Goal: Task Accomplishment & Management: Manage account settings

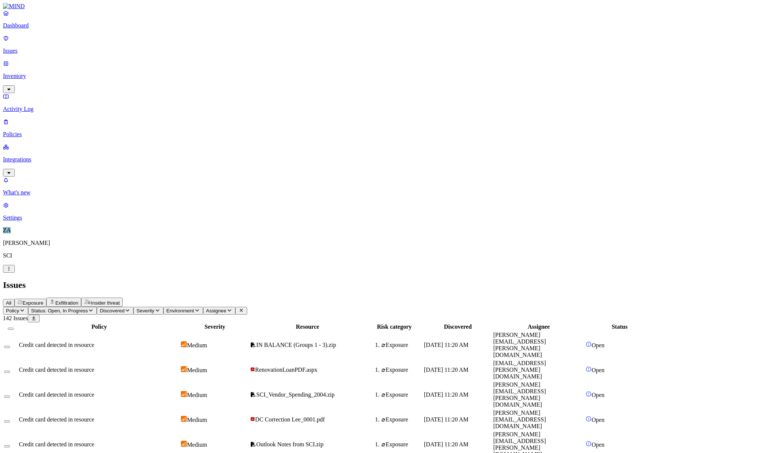
scroll to position [83, 0]
click at [26, 182] on nav "Dashboard Issues Inventory Activity Log Policies Integrations What's new 1 Sett…" at bounding box center [381, 115] width 756 height 211
drag, startPoint x: 177, startPoint y: 187, endPoint x: 134, endPoint y: 183, distance: 43.6
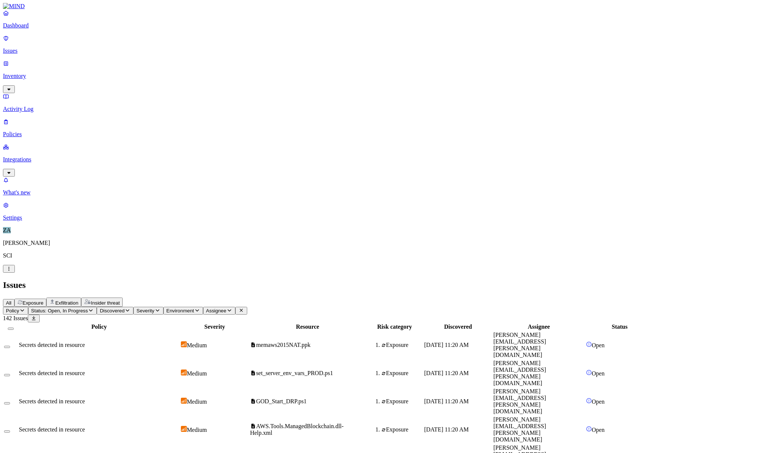
click at [227, 308] on span "Assignee" at bounding box center [216, 311] width 20 height 6
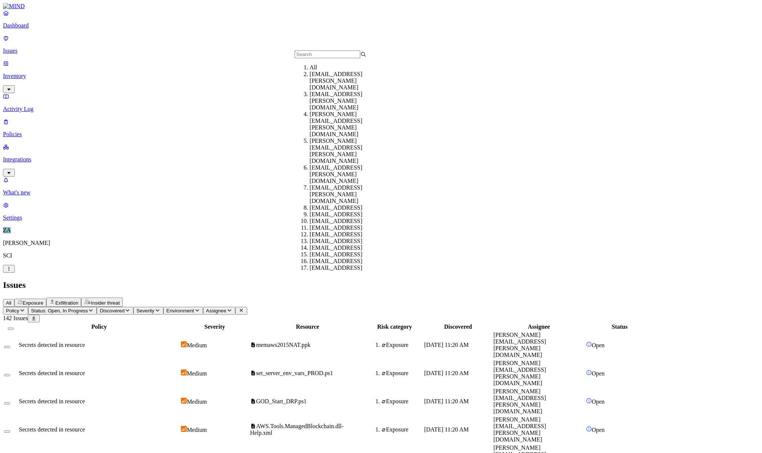
click at [317, 58] on input "text" at bounding box center [328, 54] width 66 height 8
type input "[PERSON_NAME].flet"
click at [339, 88] on div "[PERSON_NAME][EMAIL_ADDRESS][PERSON_NAME][DOMAIN_NAME]" at bounding box center [346, 84] width 72 height 27
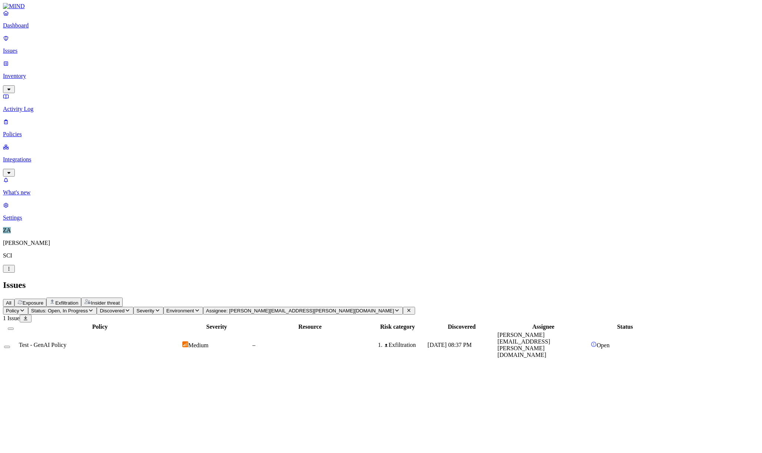
click at [313, 308] on span "Assignee: [PERSON_NAME][EMAIL_ADDRESS][PERSON_NAME][DOMAIN_NAME]" at bounding box center [300, 311] width 188 height 6
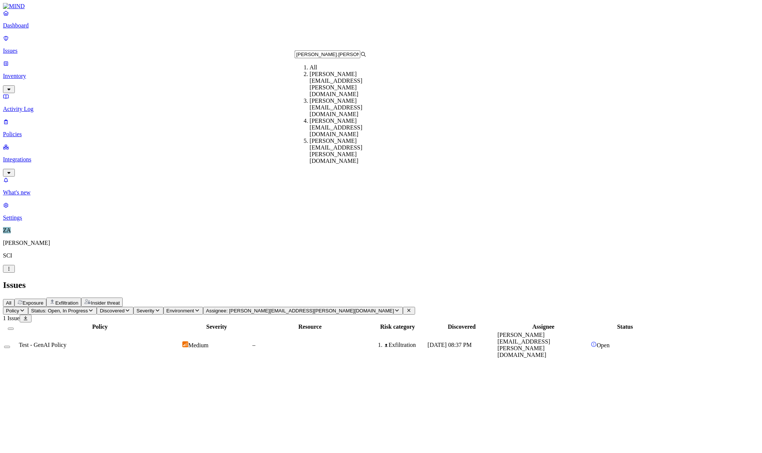
type input "[PERSON_NAME].[PERSON_NAME]"
click at [345, 138] on div "[PERSON_NAME][EMAIL_ADDRESS][PERSON_NAME][DOMAIN_NAME]" at bounding box center [346, 151] width 72 height 27
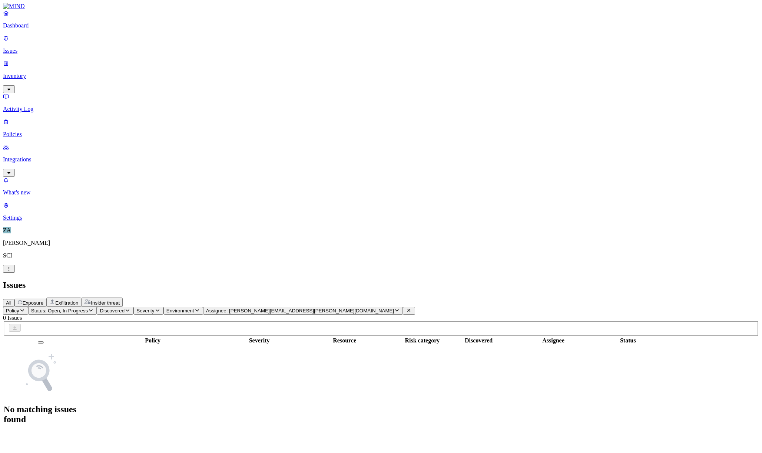
click at [340, 307] on div "Policy Status: Open, In Progress Discovered Severity Environment Assignee: [PER…" at bounding box center [381, 370] width 756 height 126
click at [340, 308] on span "Assignee: [PERSON_NAME][EMAIL_ADDRESS][PERSON_NAME][DOMAIN_NAME]" at bounding box center [300, 311] width 188 height 6
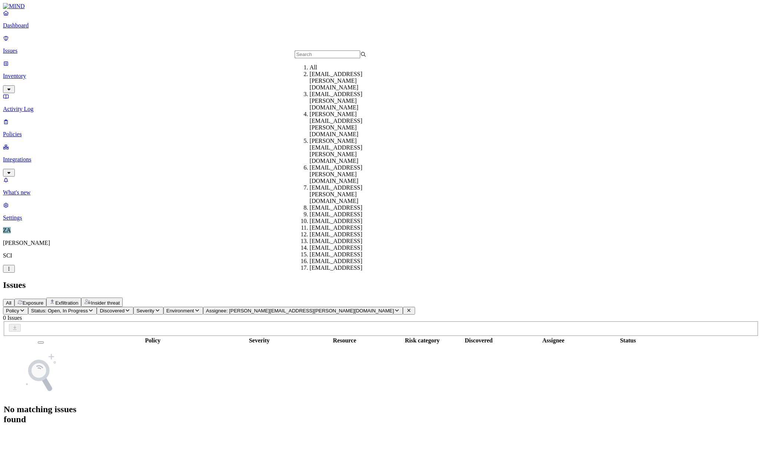
click at [340, 54] on input "text" at bounding box center [328, 54] width 66 height 8
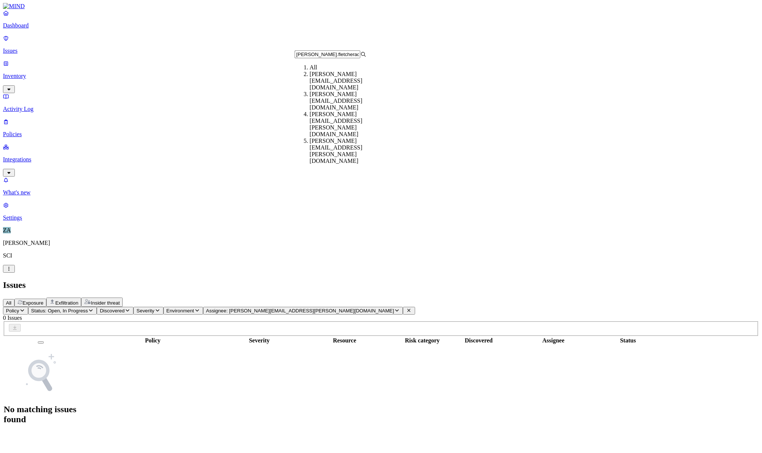
type input "[PERSON_NAME].fletcherad"
click at [342, 89] on div "[PERSON_NAME][EMAIL_ADDRESS][DOMAIN_NAME]" at bounding box center [346, 81] width 72 height 20
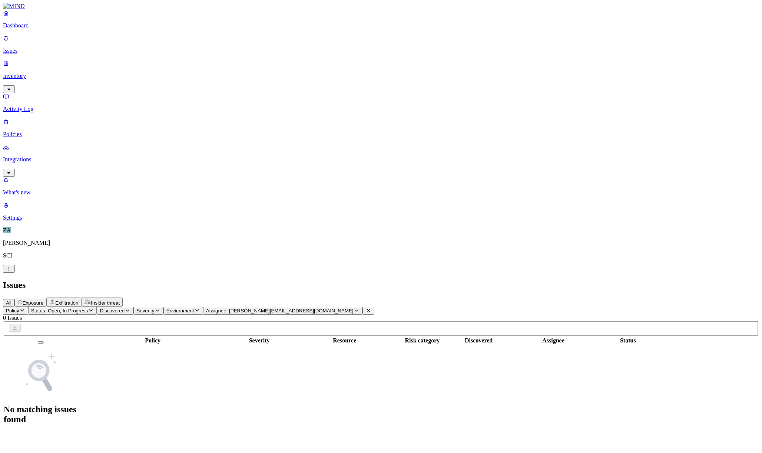
click at [42, 176] on nav "Dashboard Issues Inventory Activity Log Policies Integrations What's new 1 Sett…" at bounding box center [381, 115] width 756 height 211
click at [88, 308] on span "Status: Open, In Progress" at bounding box center [59, 311] width 57 height 6
click at [371, 308] on icon at bounding box center [369, 310] width 6 height 5
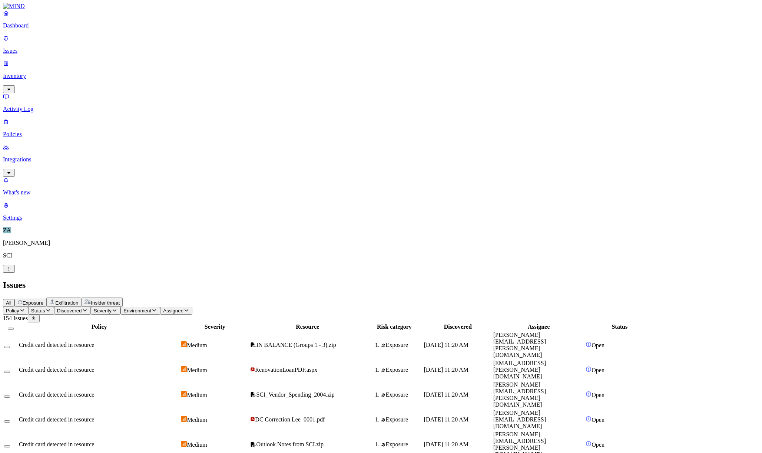
scroll to position [83, 0]
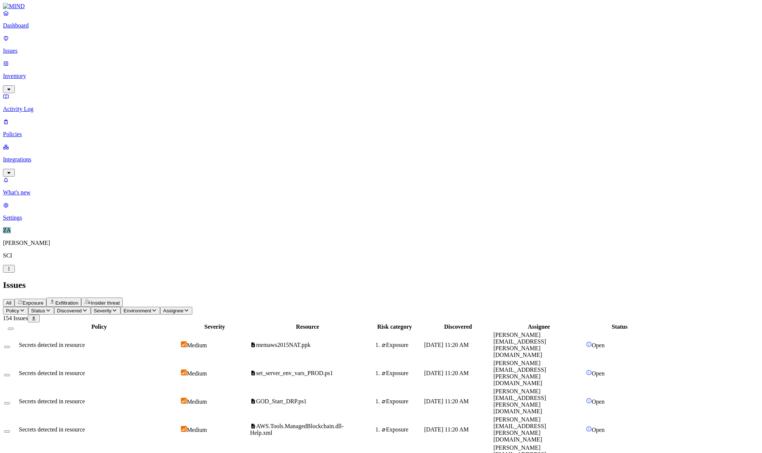
scroll to position [0, 0]
click at [24, 29] on p "Dashboard" at bounding box center [381, 25] width 756 height 7
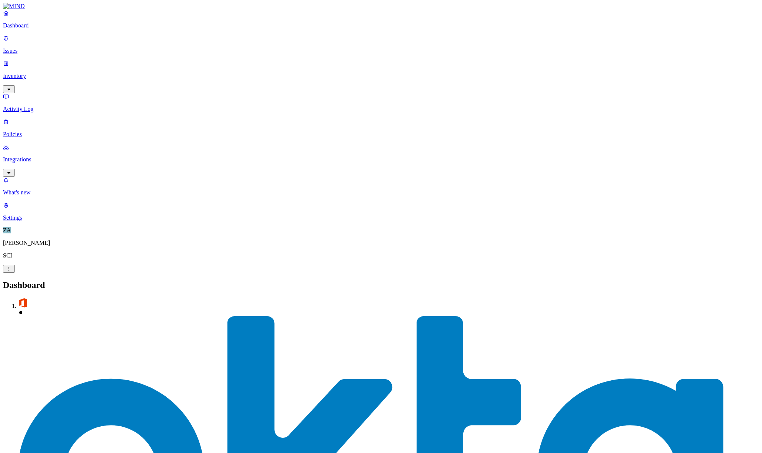
click at [27, 47] on p "Issues" at bounding box center [381, 50] width 756 height 7
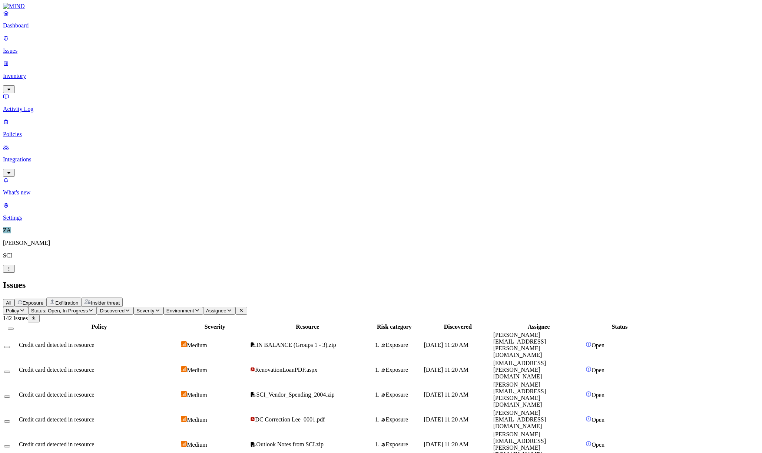
drag, startPoint x: 27, startPoint y: 46, endPoint x: 460, endPoint y: 26, distance: 434.3
click at [460, 297] on div "All Exposure Exfiltration Insider threat" at bounding box center [381, 301] width 756 height 9
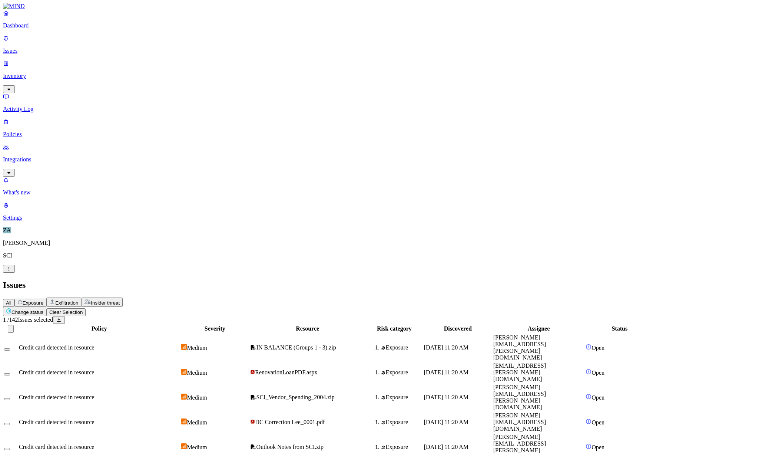
click at [289, 297] on div "All Exposure Exfiltration Insider threat" at bounding box center [381, 301] width 756 height 9
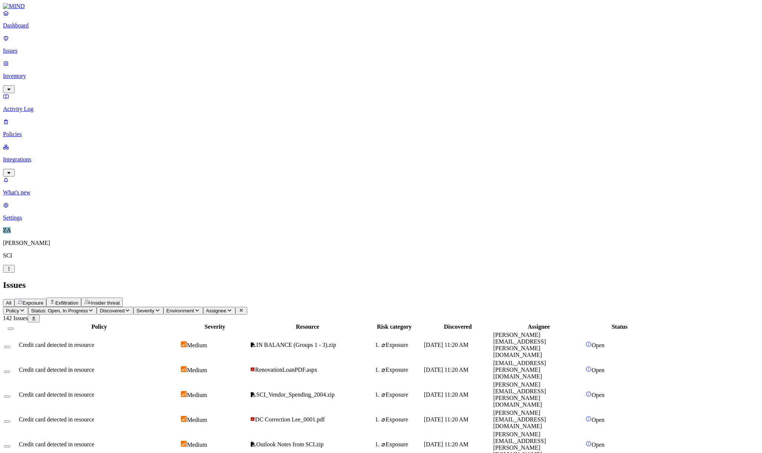
scroll to position [83, 0]
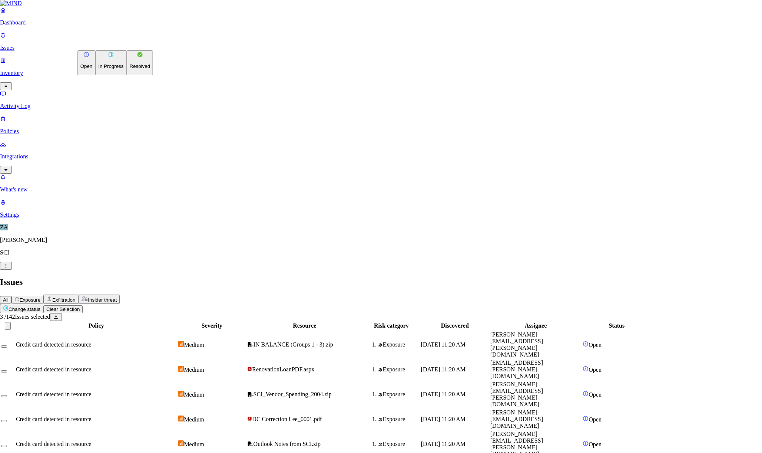
click at [116, 70] on button "In Progress" at bounding box center [110, 62] width 31 height 25
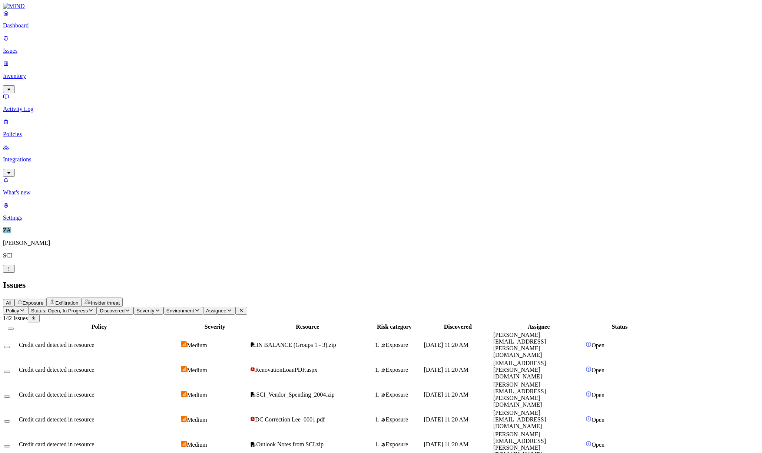
click at [88, 308] on span "Status: Open, In Progress" at bounding box center [59, 311] width 57 height 6
click at [134, 58] on button "button" at bounding box center [137, 60] width 6 height 8
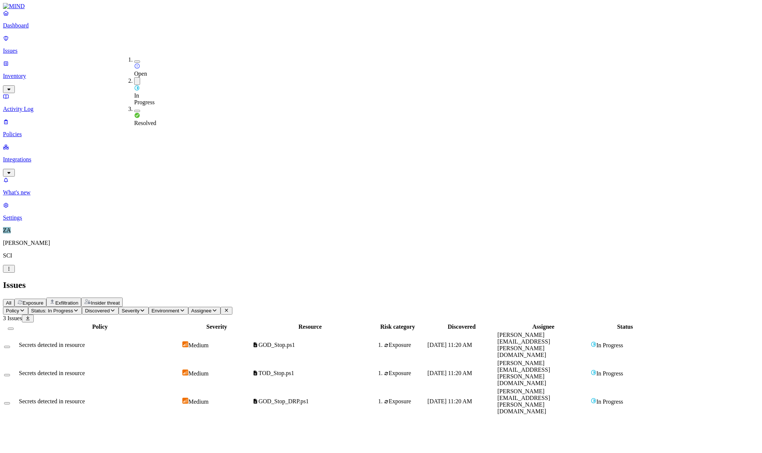
click at [374, 280] on div "Issues" at bounding box center [381, 285] width 756 height 10
click at [14, 327] on button "Select all" at bounding box center [11, 328] width 6 height 2
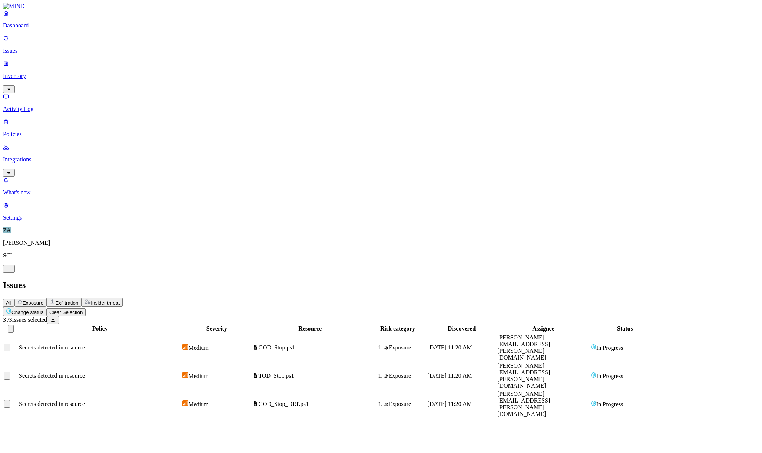
click at [118, 46] on html "Dashboard Issues Inventory Activity Log Policies Integrations What's new 1 Sett…" at bounding box center [381, 212] width 762 height 424
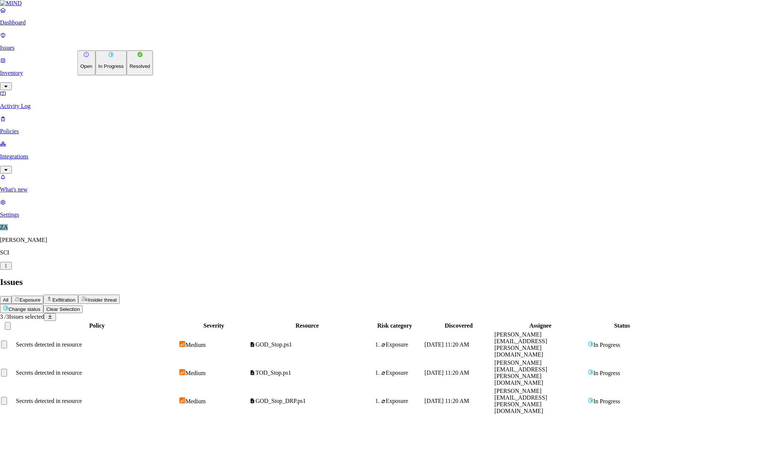
click at [96, 58] on button "Open" at bounding box center [86, 62] width 18 height 25
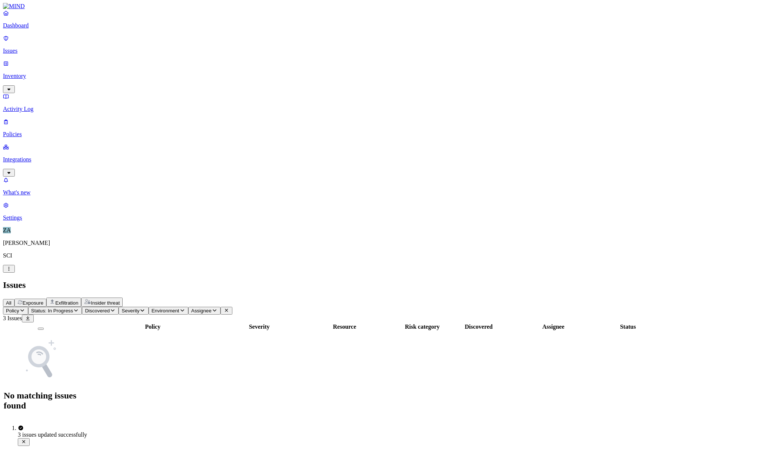
click at [73, 308] on span "Status: In Progress" at bounding box center [52, 311] width 42 height 6
click at [134, 63] on div "Open" at bounding box center [134, 70] width 0 height 14
click at [134, 60] on button "button" at bounding box center [137, 61] width 6 height 2
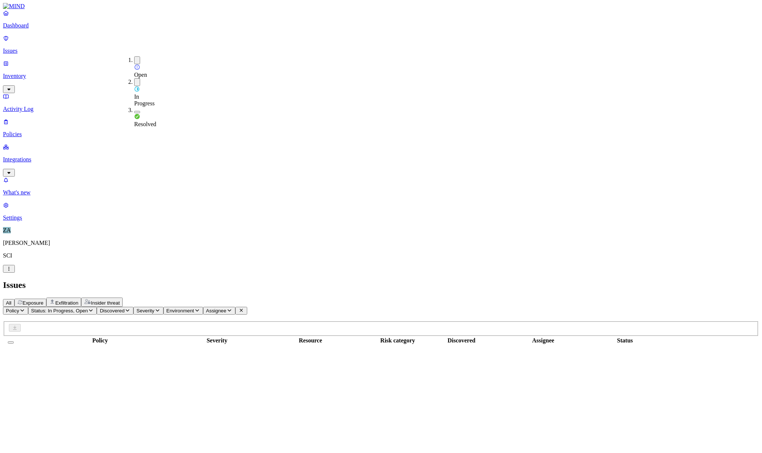
click at [309, 297] on div "All Exposure Exfiltration Insider threat" at bounding box center [381, 301] width 756 height 9
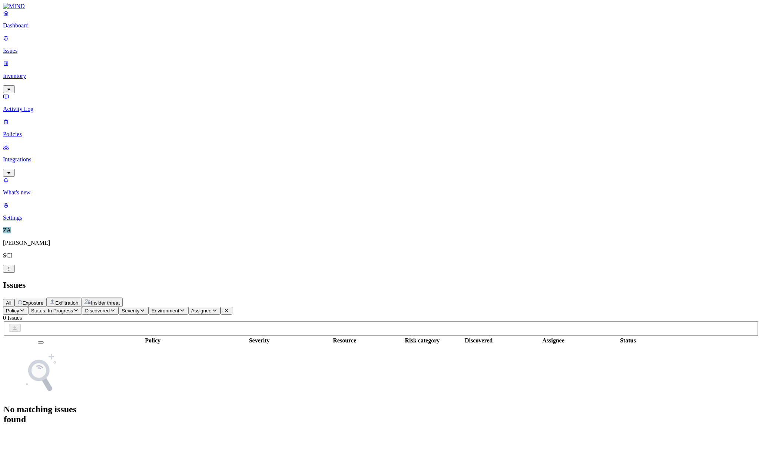
click at [73, 308] on span "Status: In Progress" at bounding box center [52, 311] width 42 height 6
click at [134, 60] on button "button" at bounding box center [137, 61] width 6 height 2
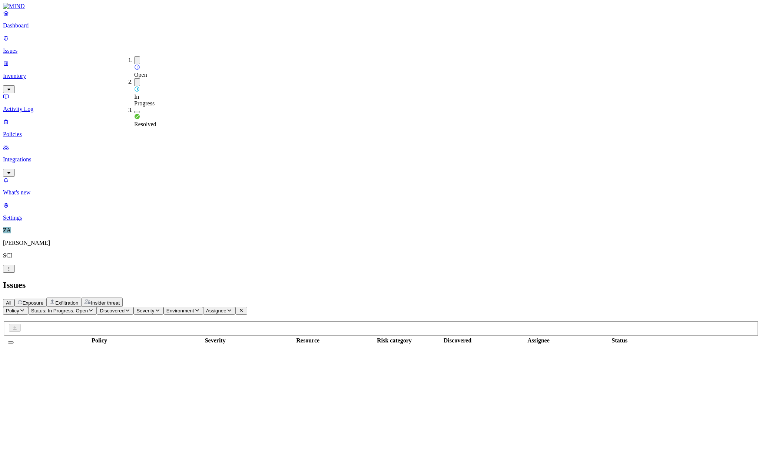
click at [383, 297] on div "All Exposure Exfiltration Insider threat" at bounding box center [381, 301] width 756 height 9
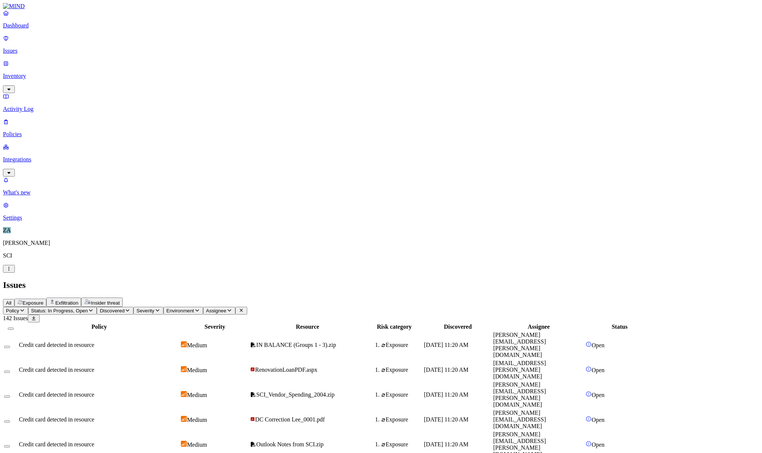
click at [34, 118] on link "Policies" at bounding box center [381, 127] width 756 height 19
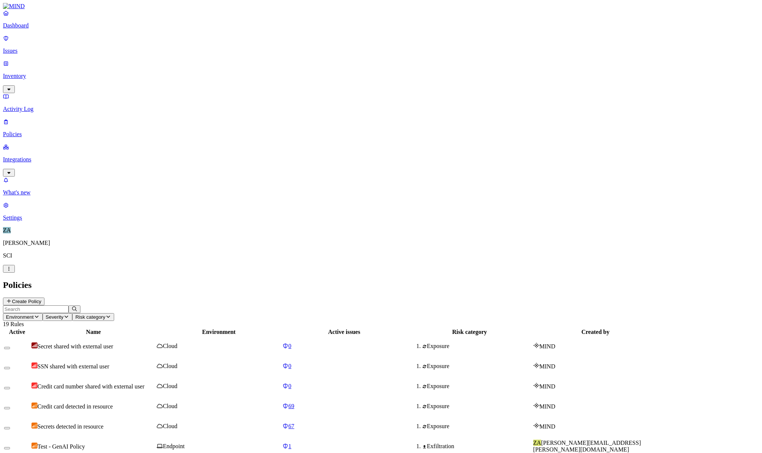
click at [34, 29] on p "Dashboard" at bounding box center [381, 25] width 756 height 7
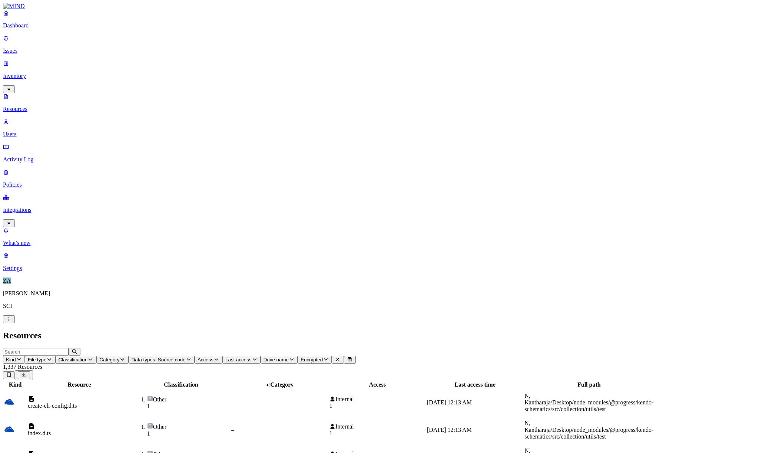
click at [31, 106] on p "Resources" at bounding box center [381, 109] width 756 height 7
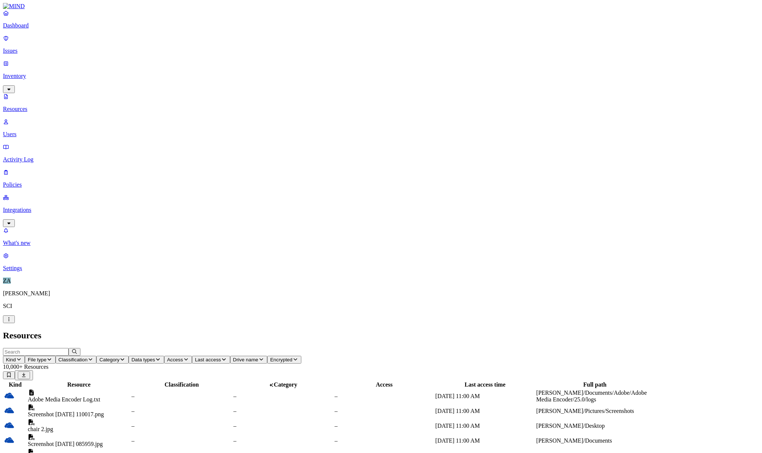
click at [40, 29] on p "Dashboard" at bounding box center [381, 25] width 756 height 7
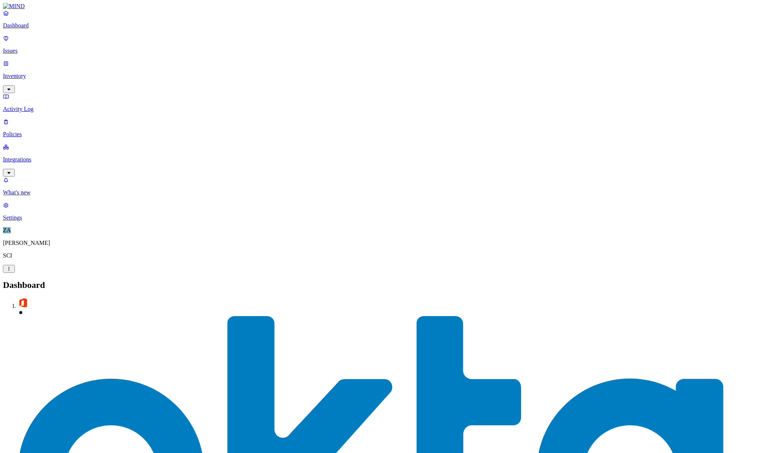
click at [42, 209] on nav "Dashboard Issues Inventory Activity Log Policies Integrations What's new 1 Sett…" at bounding box center [381, 115] width 756 height 211
